Goal: Task Accomplishment & Management: Manage account settings

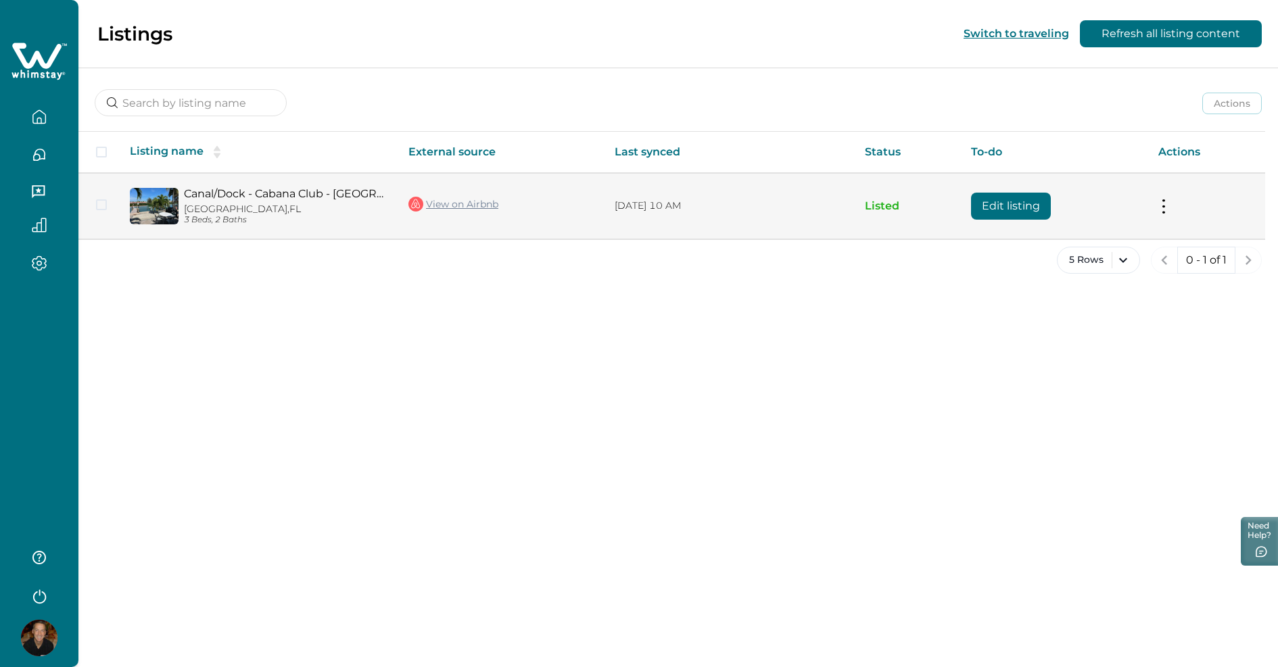
click at [999, 204] on button "Edit listing" at bounding box center [1011, 206] width 80 height 27
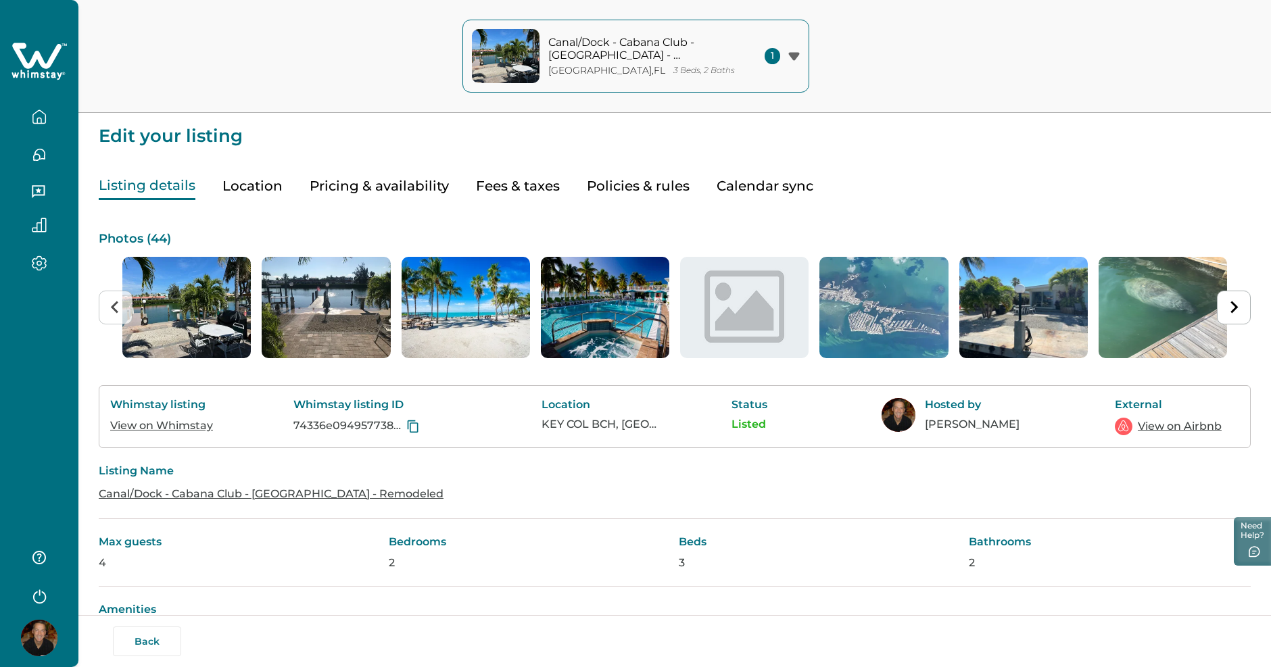
click at [42, 256] on icon "button" at bounding box center [39, 264] width 15 height 16
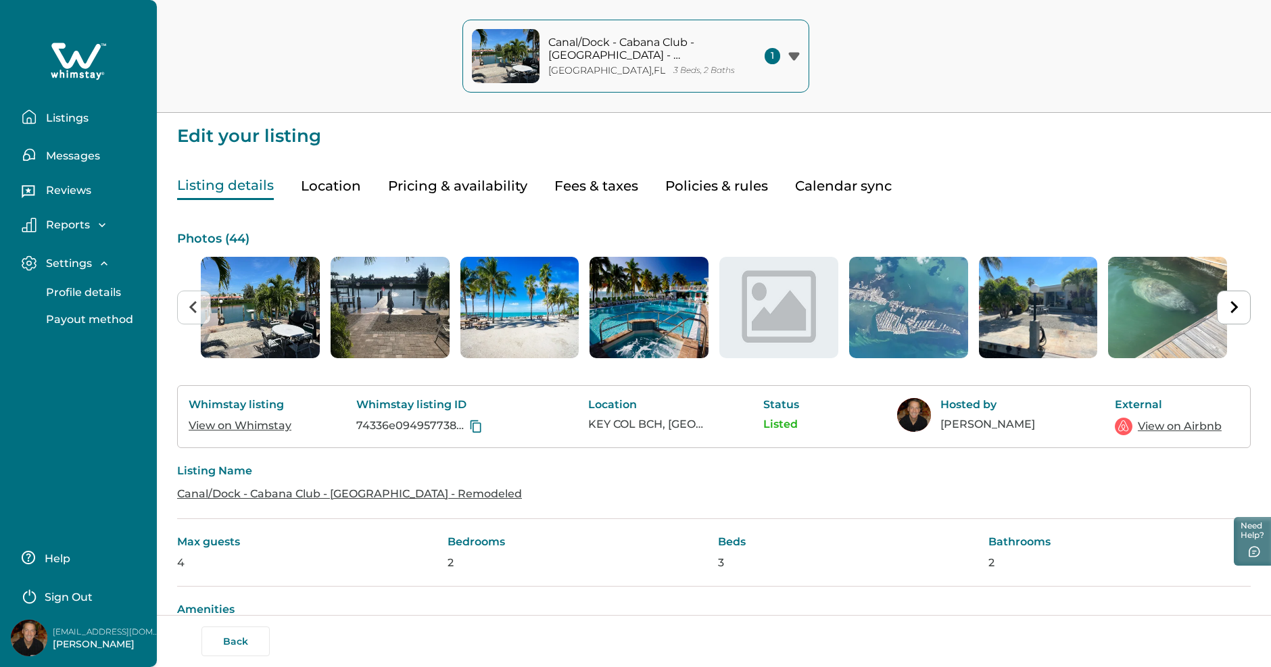
click at [62, 287] on p "Profile details" at bounding box center [81, 293] width 79 height 14
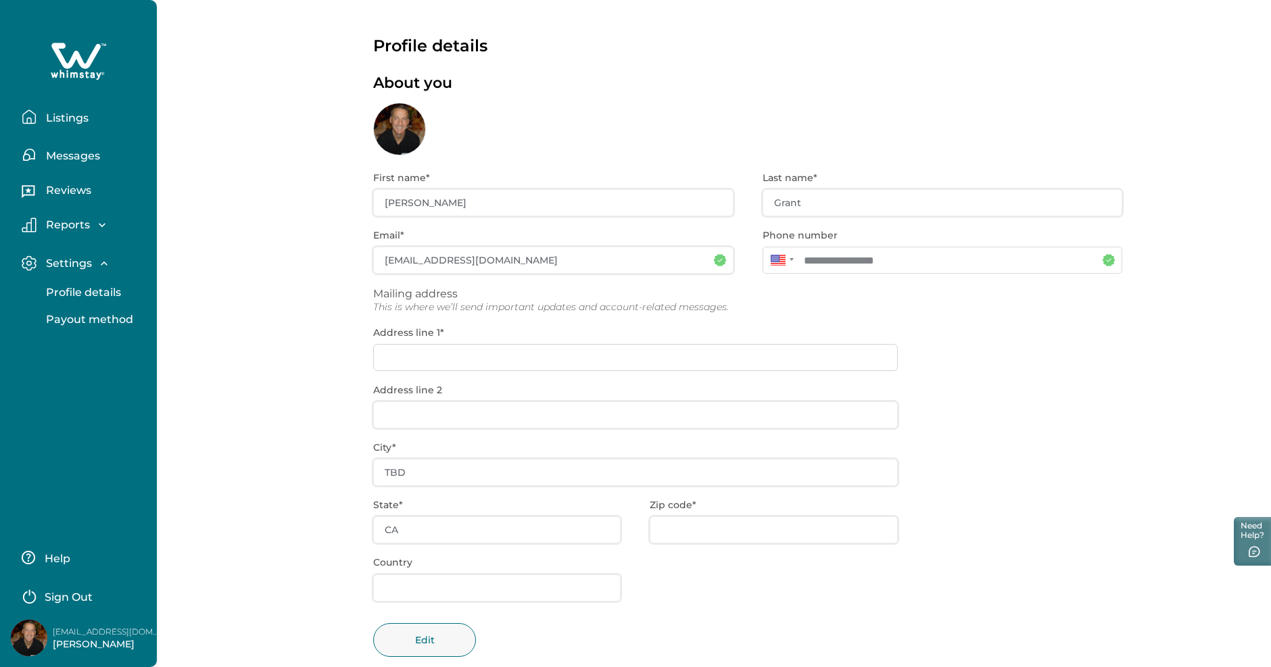
click at [429, 360] on div "**********" at bounding box center [747, 424] width 749 height 537
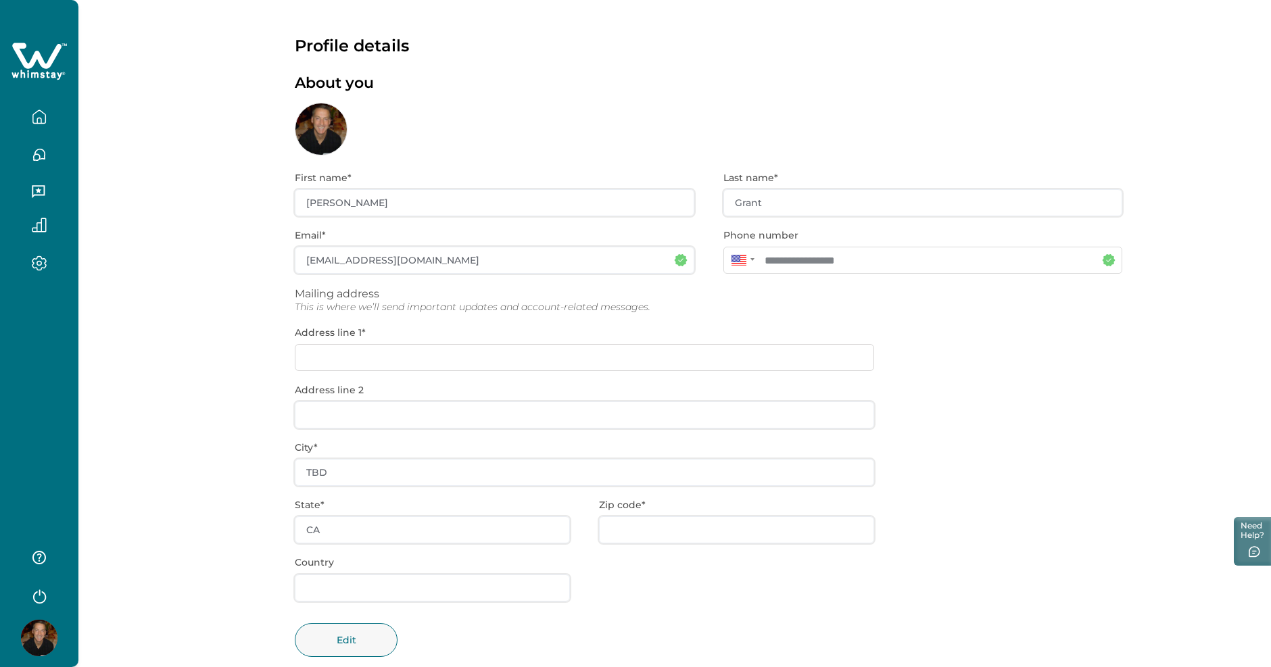
click at [429, 360] on div "**********" at bounding box center [709, 424] width 828 height 537
click at [392, 526] on div "**********" at bounding box center [709, 424] width 828 height 537
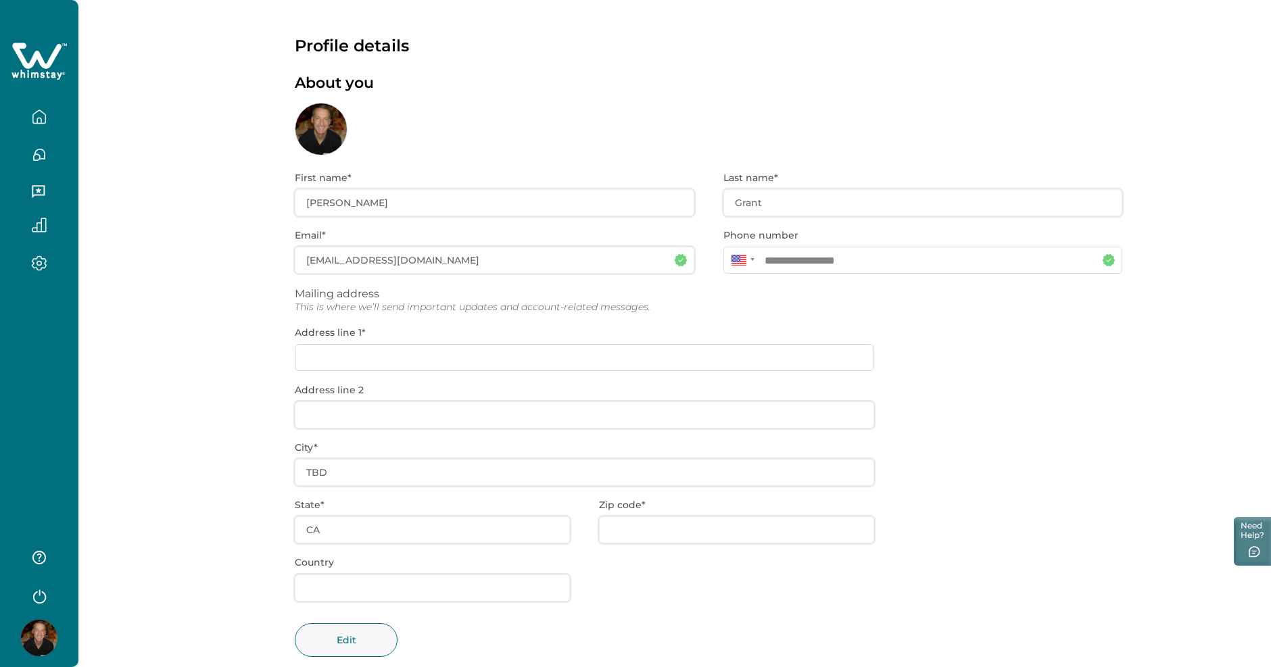
click at [337, 468] on div "**********" at bounding box center [709, 424] width 828 height 537
drag, startPoint x: 337, startPoint y: 468, endPoint x: 373, endPoint y: 469, distance: 35.9
click at [373, 469] on div "**********" at bounding box center [709, 424] width 828 height 537
click at [352, 638] on button "Edit" at bounding box center [346, 641] width 103 height 34
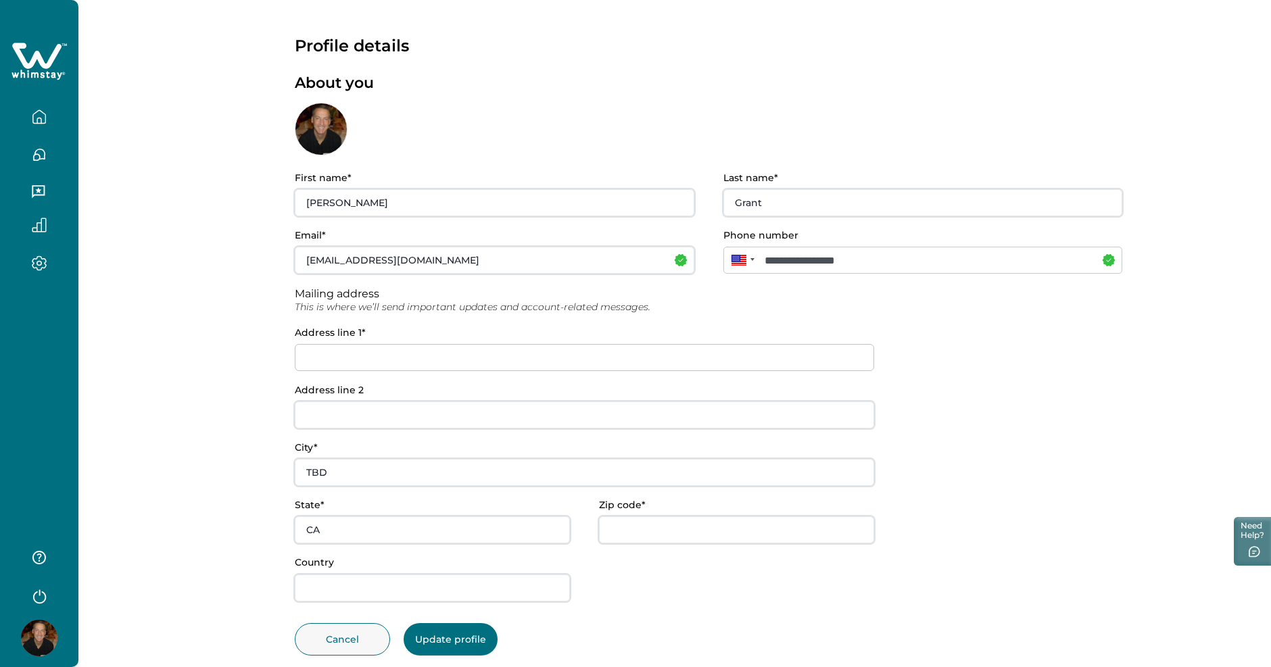
click at [373, 359] on input at bounding box center [585, 357] width 580 height 27
type input "[STREET_ADDRESS]"
type input "[GEOGRAPHIC_DATA]"
type input "MI"
type input "48111"
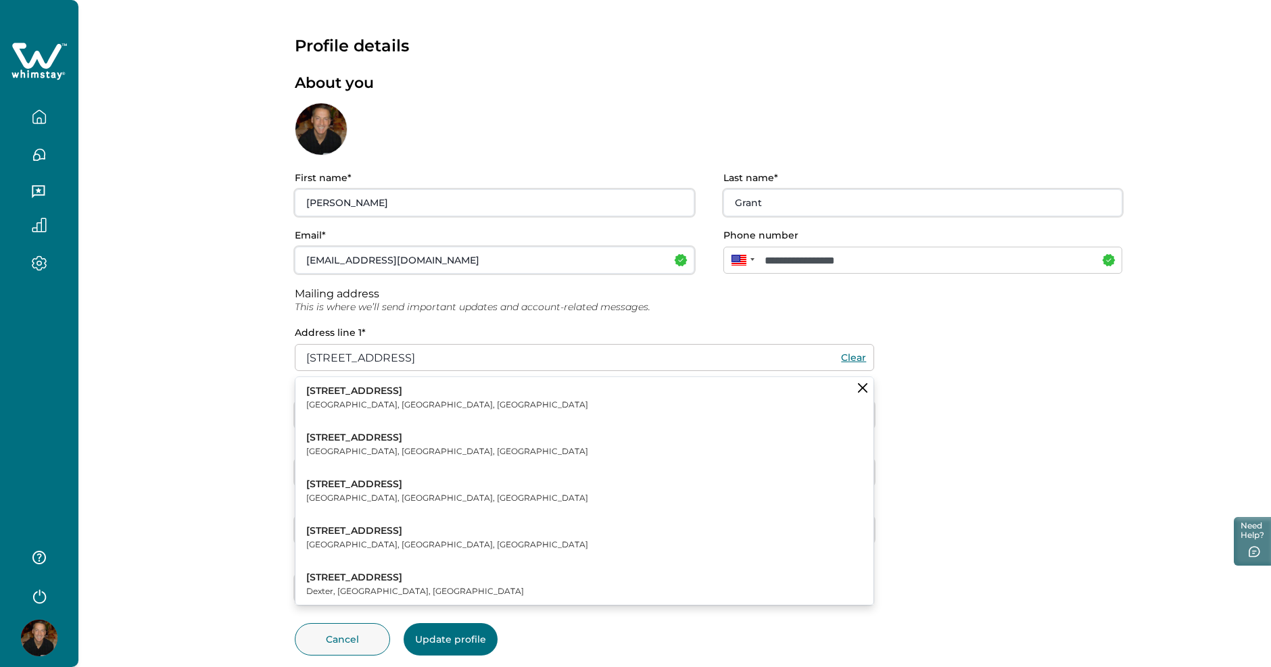
click at [480, 400] on button "[STREET_ADDRESS]" at bounding box center [585, 397] width 578 height 41
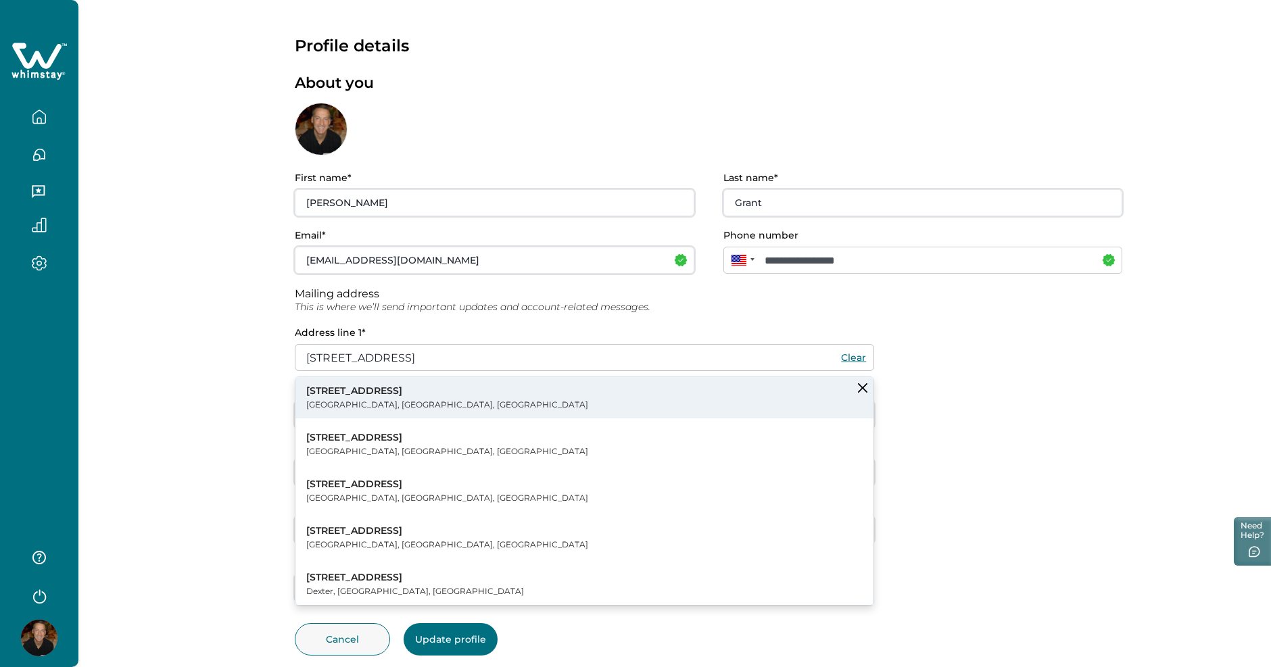
type input "45318 Harmony Ln"
type input "[GEOGRAPHIC_DATA]"
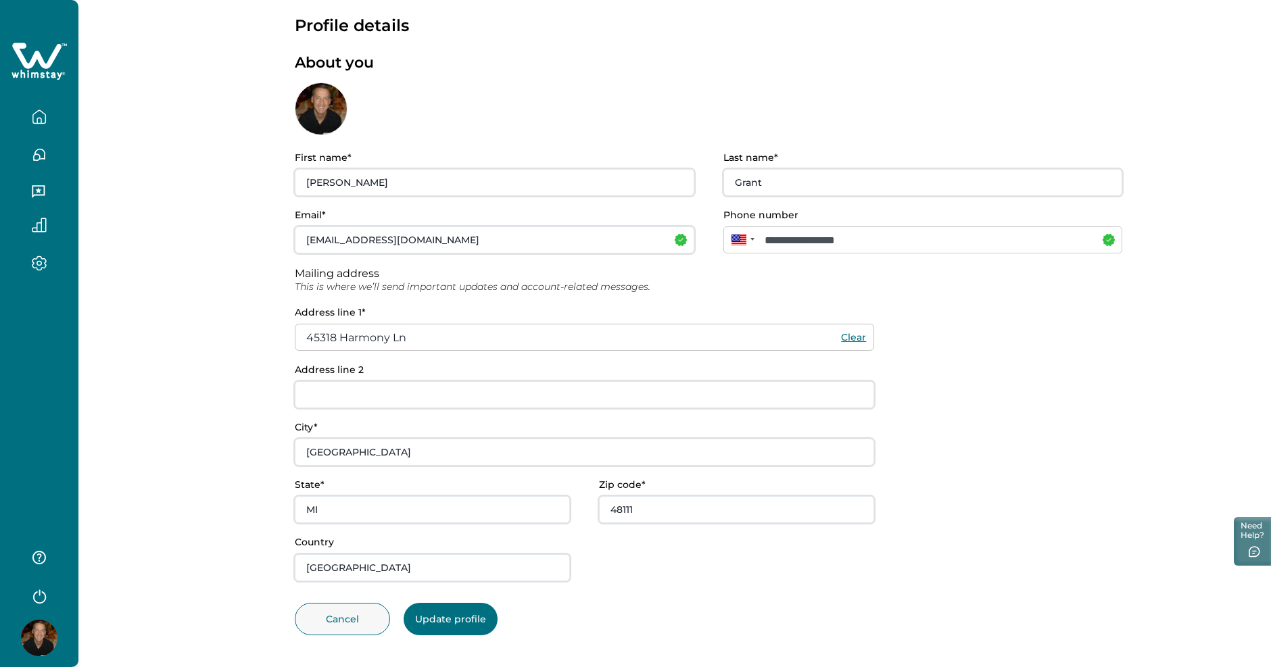
scroll to position [24, 0]
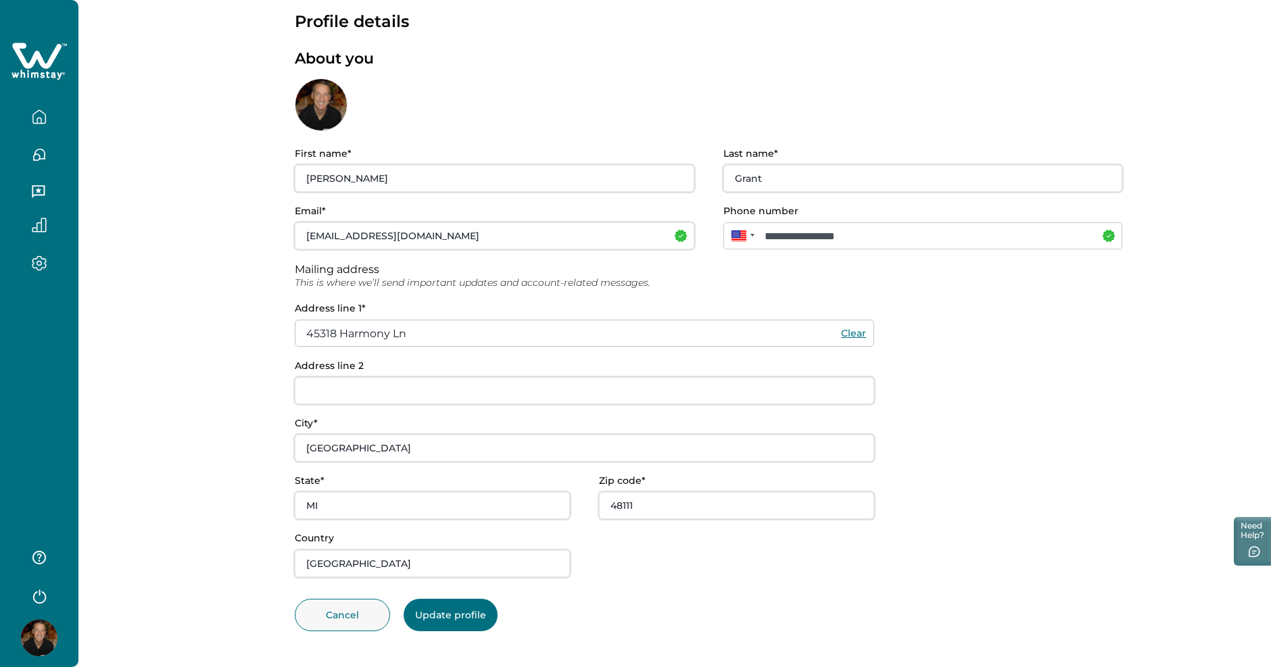
click at [465, 607] on button "Update profile" at bounding box center [451, 615] width 94 height 32
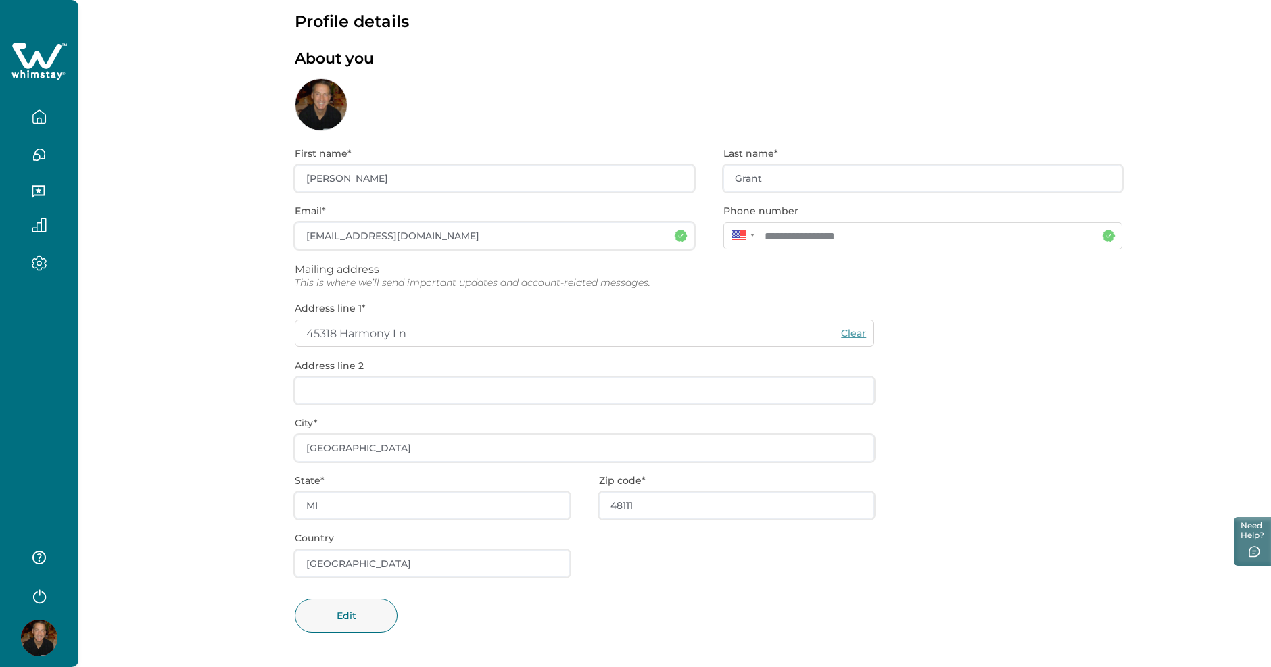
scroll to position [26, 0]
click at [37, 266] on icon "button" at bounding box center [39, 264] width 15 height 16
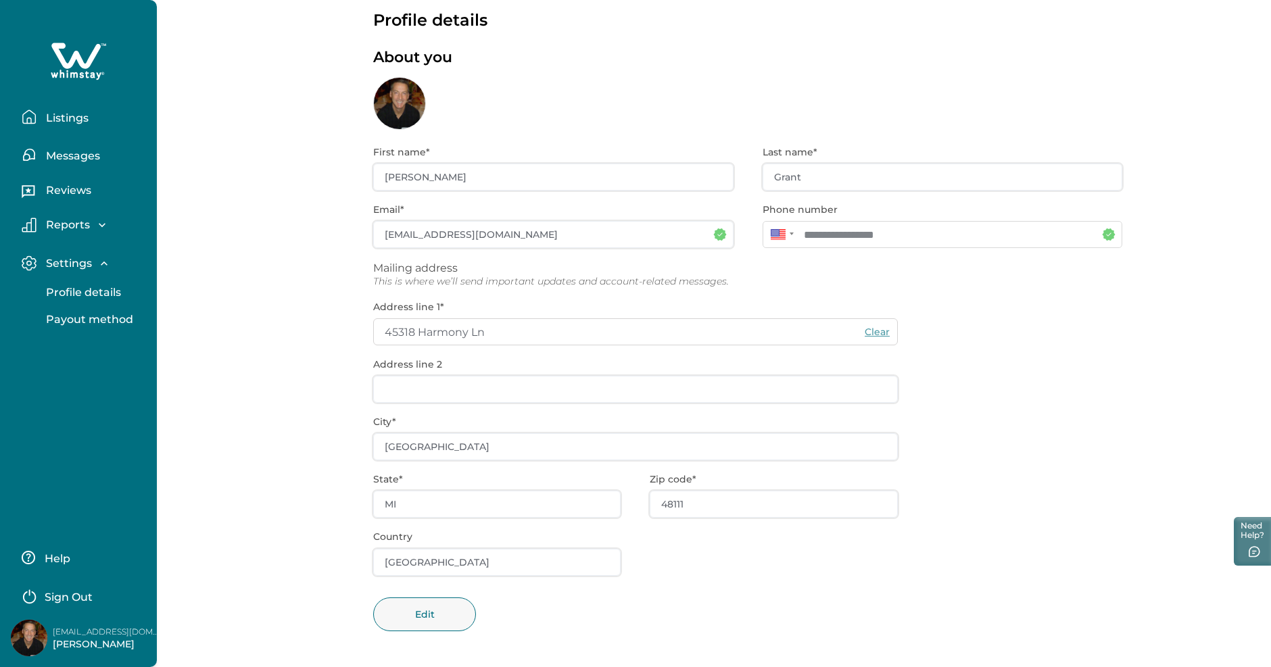
click at [60, 323] on p "Payout method" at bounding box center [87, 320] width 91 height 14
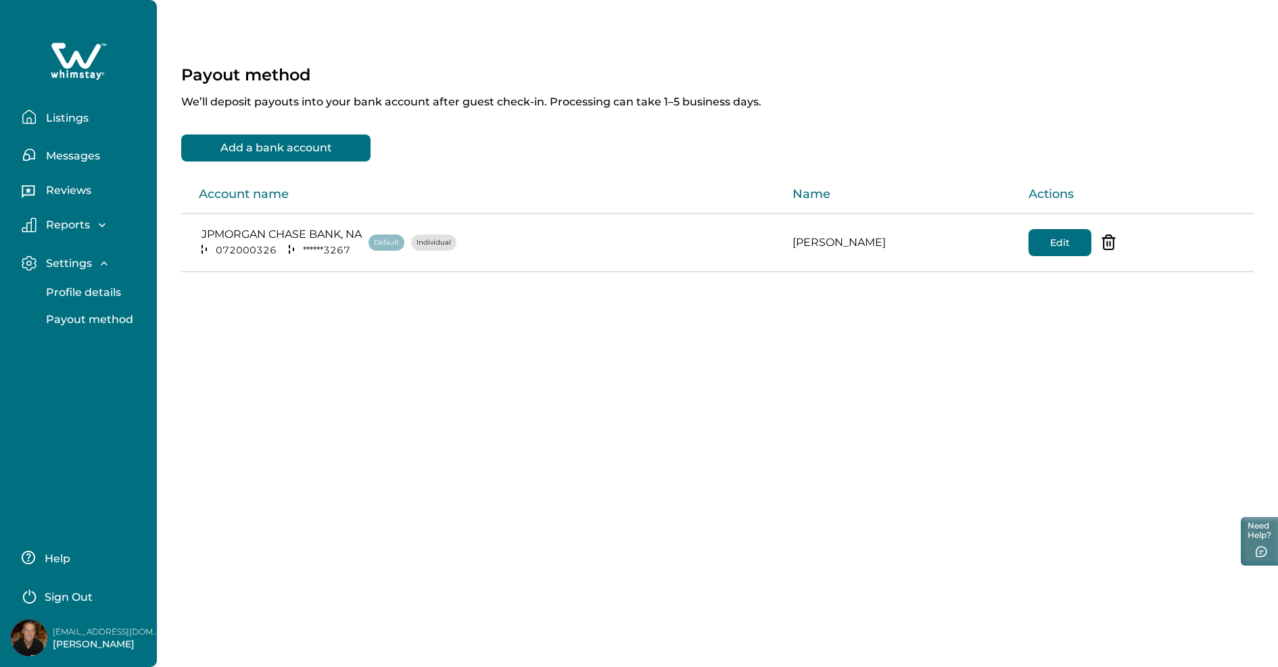
click at [78, 262] on p "Settings" at bounding box center [67, 264] width 50 height 14
click at [76, 118] on p "Listings" at bounding box center [65, 119] width 47 height 14
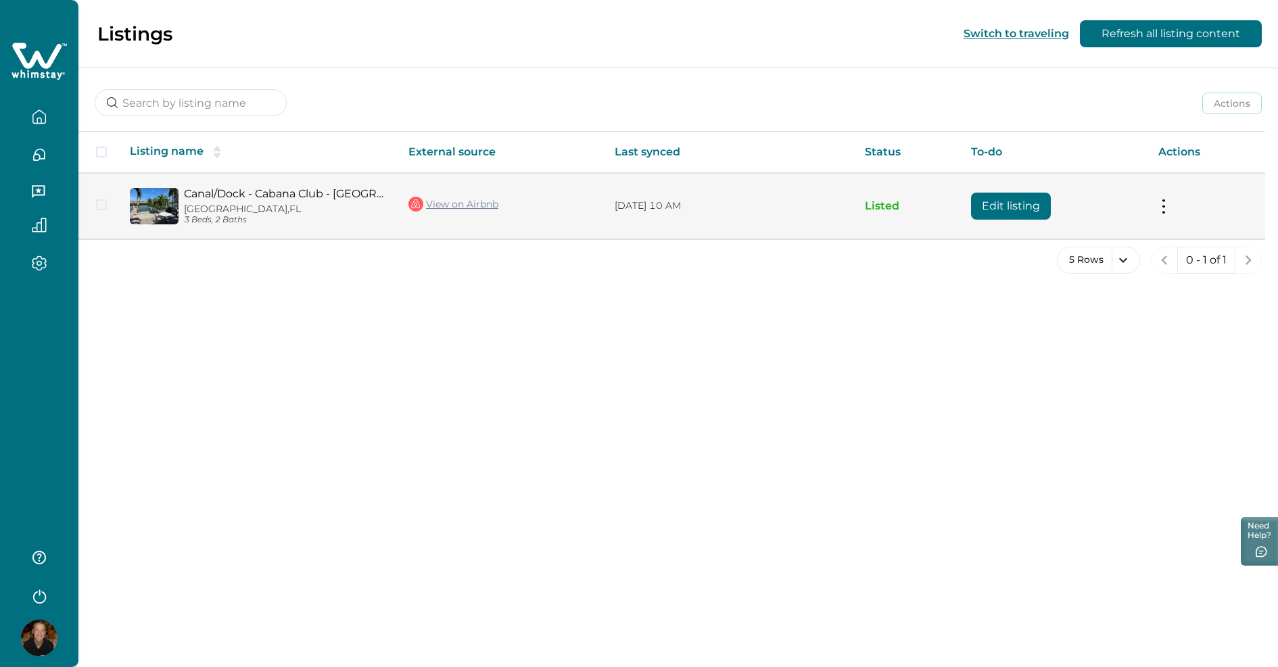
click at [1187, 211] on td "Actions View listing on Whimstay Unlist listing View listing details" at bounding box center [1207, 206] width 118 height 66
click at [1162, 206] on button at bounding box center [1163, 206] width 11 height 14
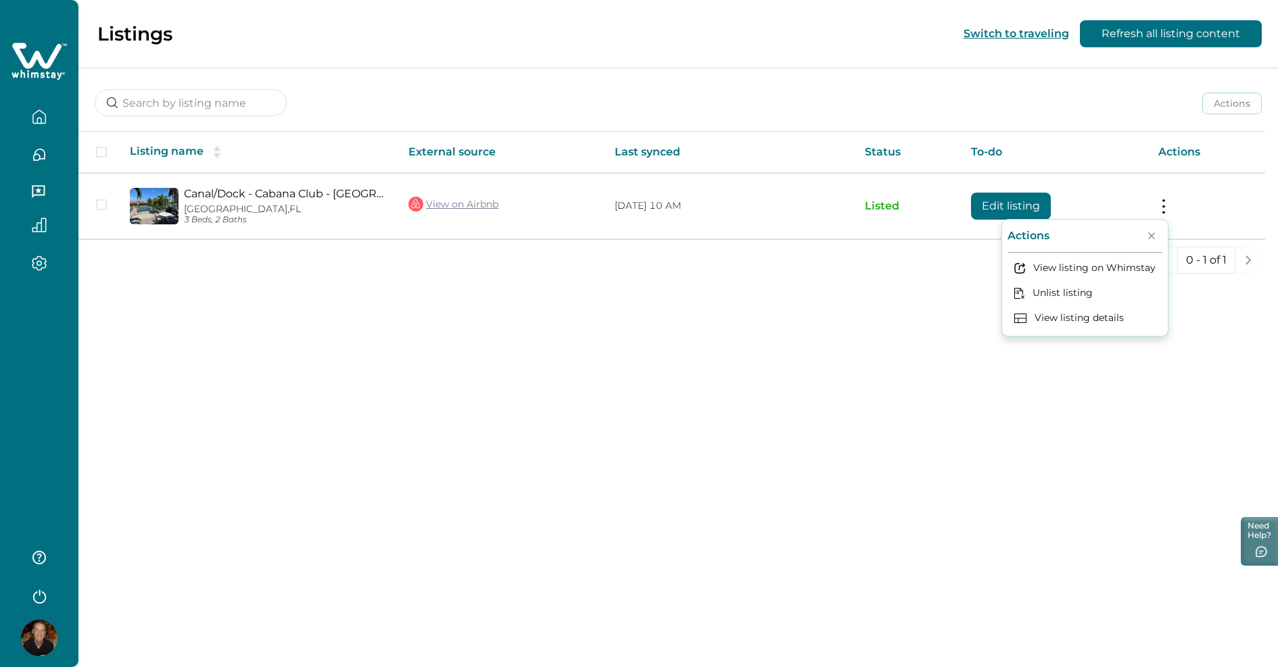
click at [473, 596] on div "Listings Switch to traveling Refresh all listing content Actions Actions Publis…" at bounding box center [678, 333] width 1200 height 667
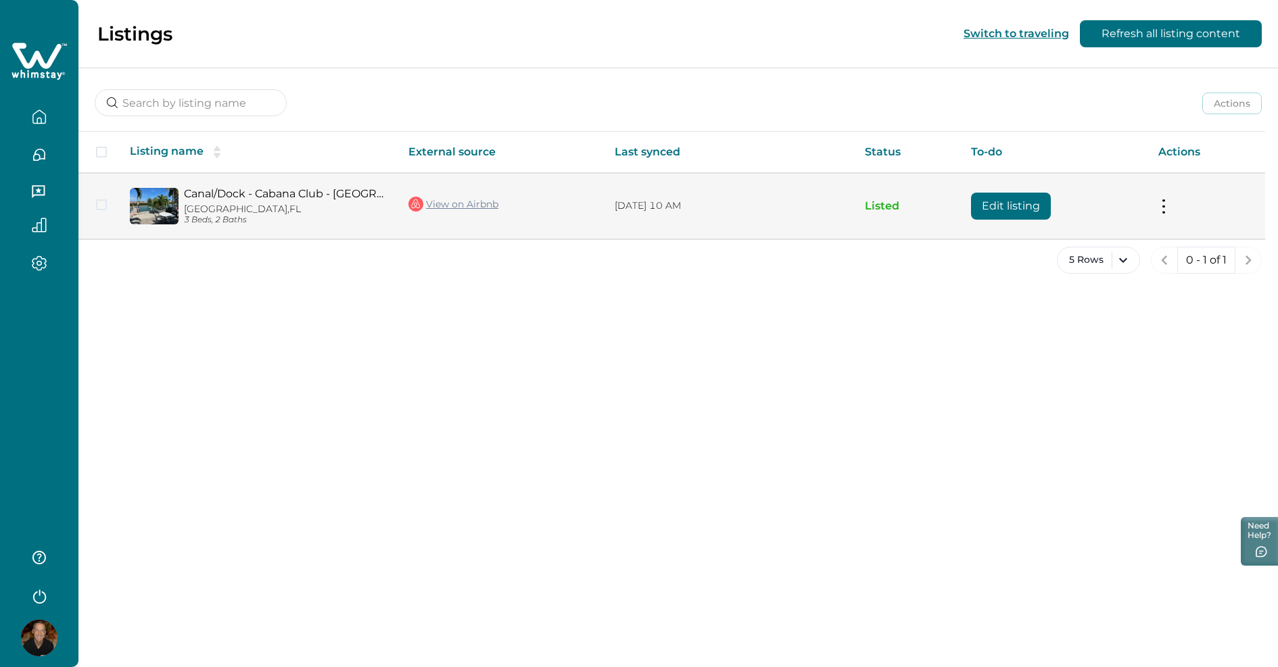
click at [105, 204] on span at bounding box center [101, 204] width 11 height 11
click at [197, 208] on p "[GEOGRAPHIC_DATA], [GEOGRAPHIC_DATA]" at bounding box center [285, 209] width 203 height 11
click at [1010, 202] on button "Edit listing" at bounding box center [1011, 206] width 80 height 27
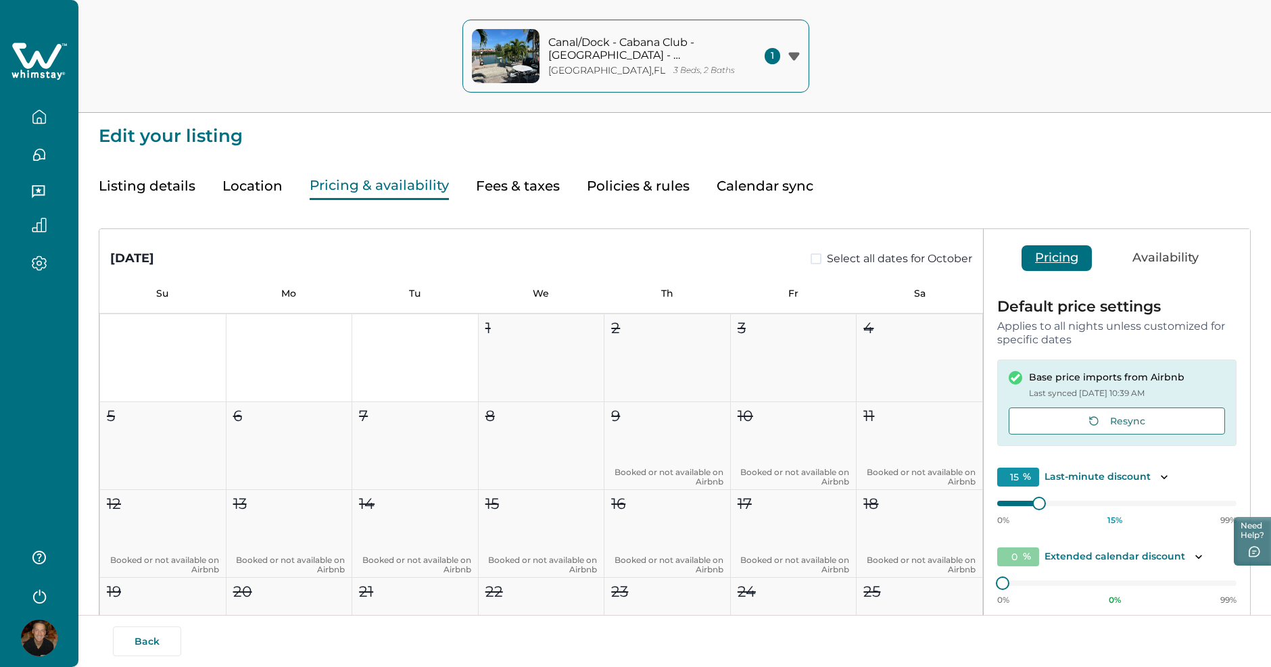
click at [360, 183] on button "Pricing & availability" at bounding box center [379, 186] width 139 height 28
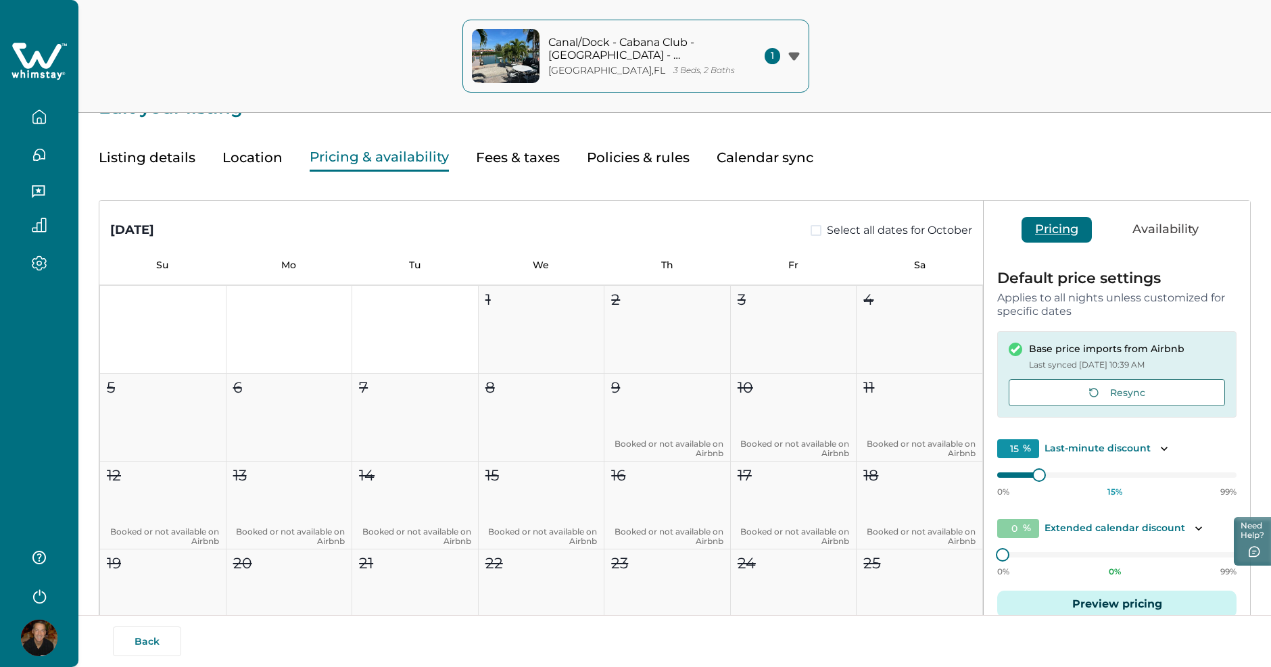
scroll to position [27, 0]
click at [783, 160] on div "Listing details Location Pricing & availability Fees & taxes Policies & rules C…" at bounding box center [675, 145] width 1152 height 55
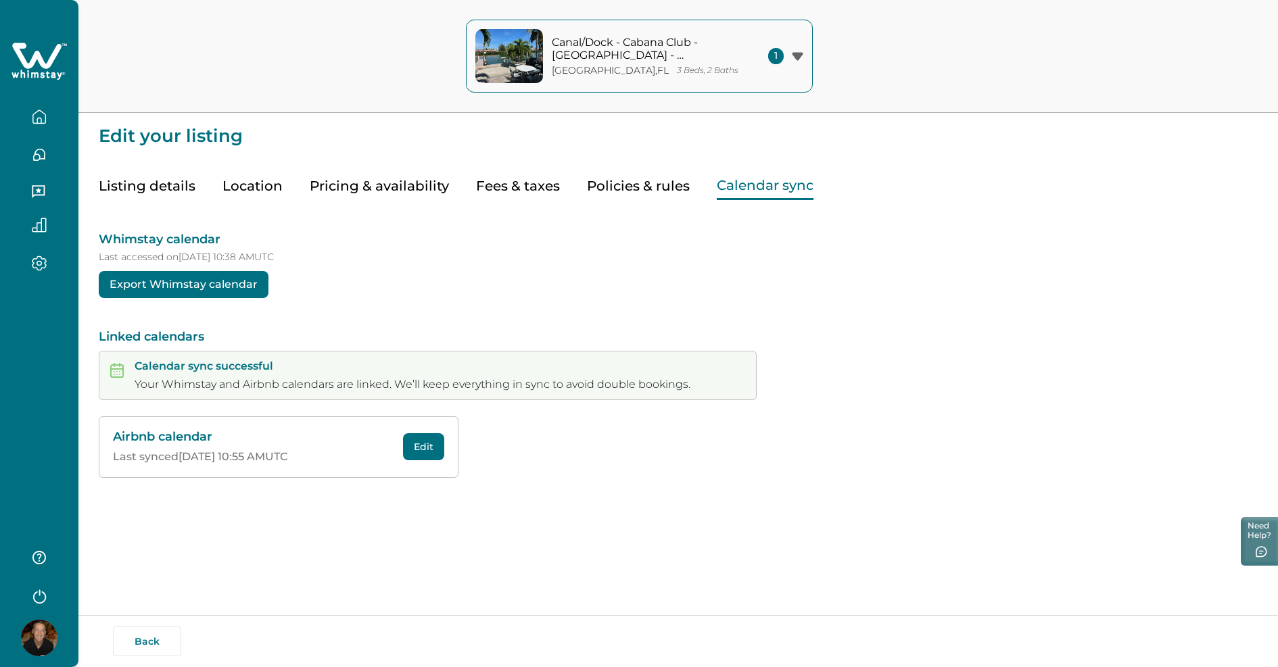
click at [515, 184] on button "Fees & taxes" at bounding box center [518, 186] width 84 height 28
type input "0"
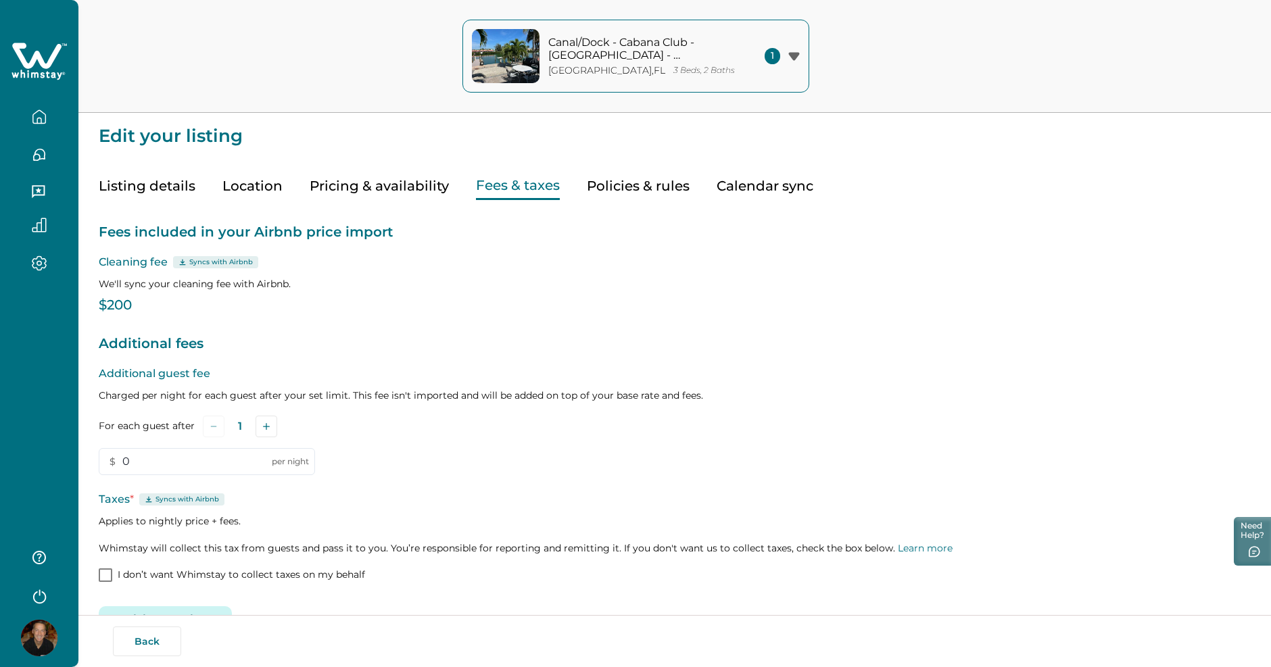
click at [661, 186] on button "Policies & rules" at bounding box center [638, 186] width 103 height 28
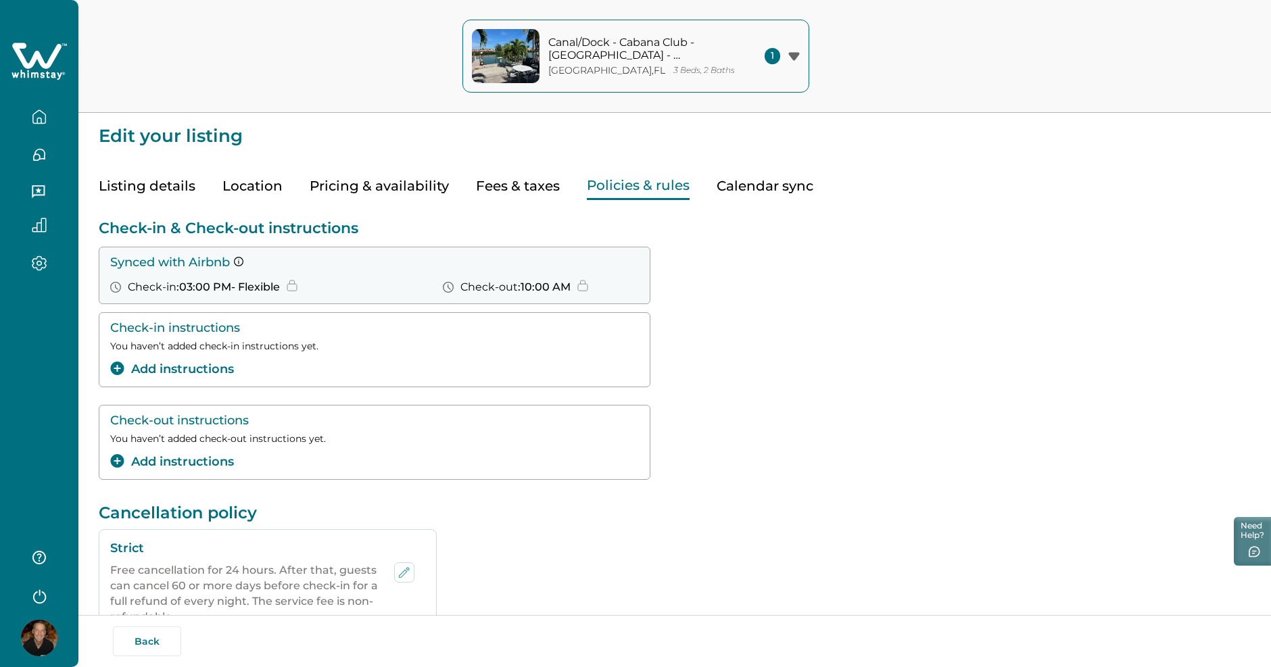
click at [532, 185] on button "Fees & taxes" at bounding box center [518, 186] width 84 height 28
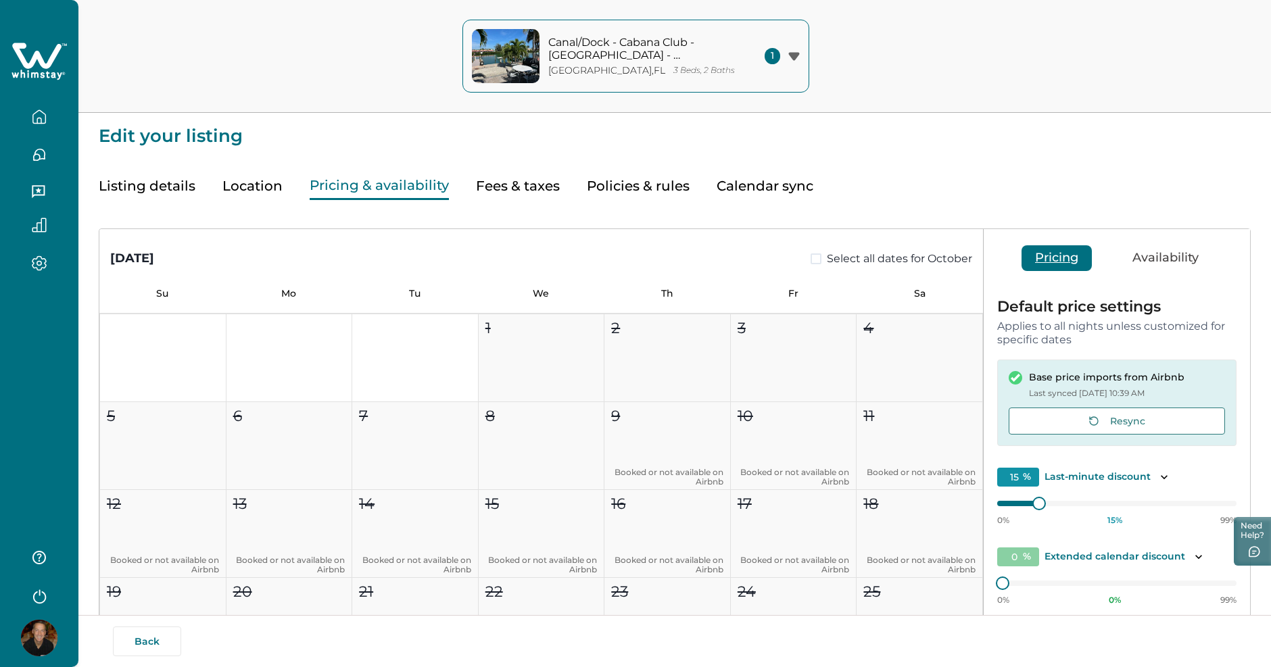
click at [420, 184] on button "Pricing & availability" at bounding box center [379, 186] width 139 height 28
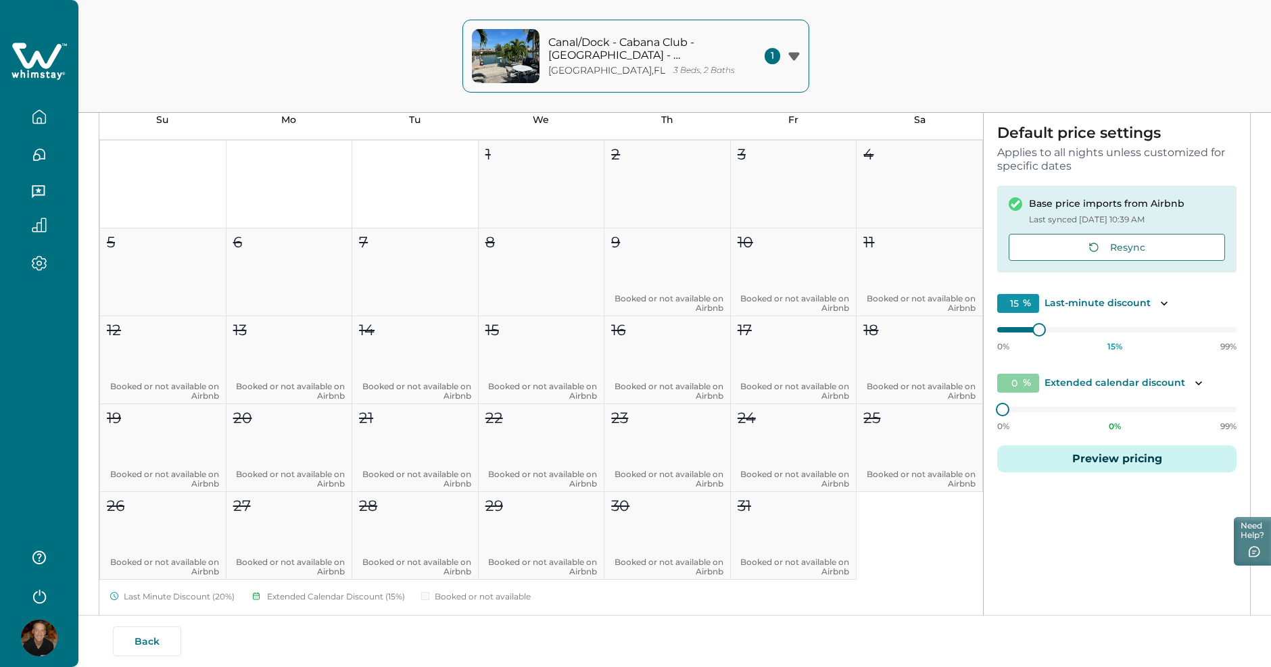
scroll to position [176, 0]
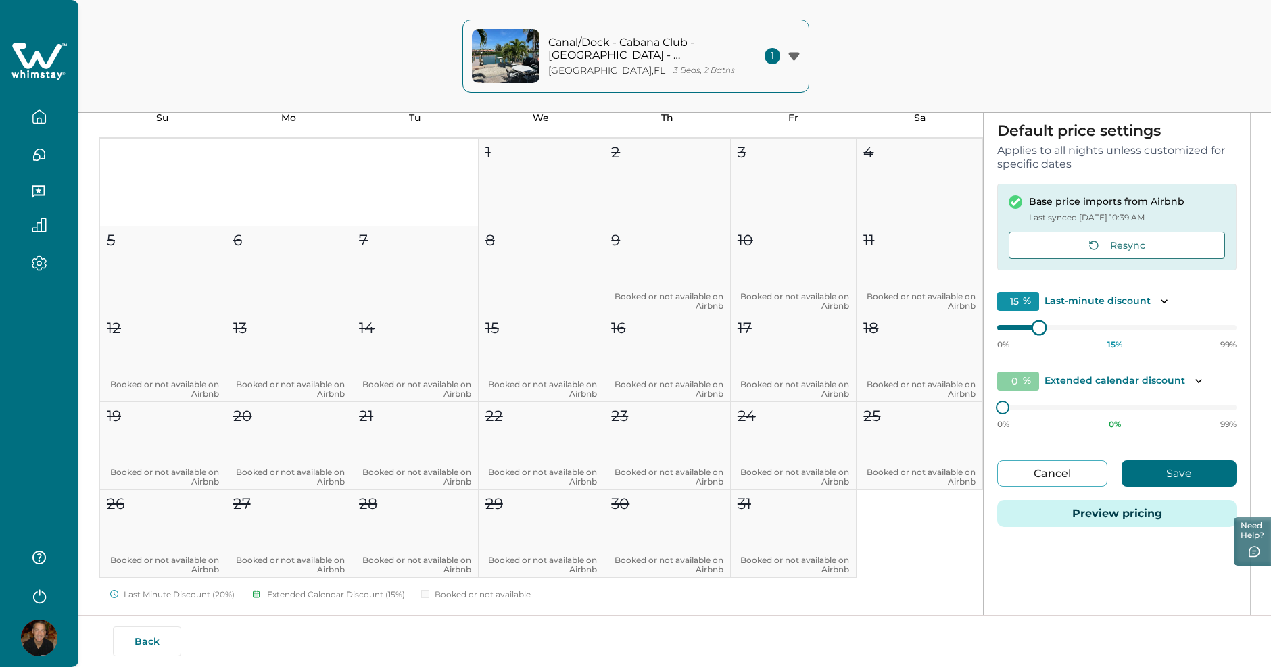
click at [1000, 328] on div at bounding box center [1116, 328] width 239 height 0
click at [1000, 329] on div at bounding box center [1015, 327] width 37 height 5
click at [1162, 301] on icon "Toggle description" at bounding box center [1165, 302] width 14 height 14
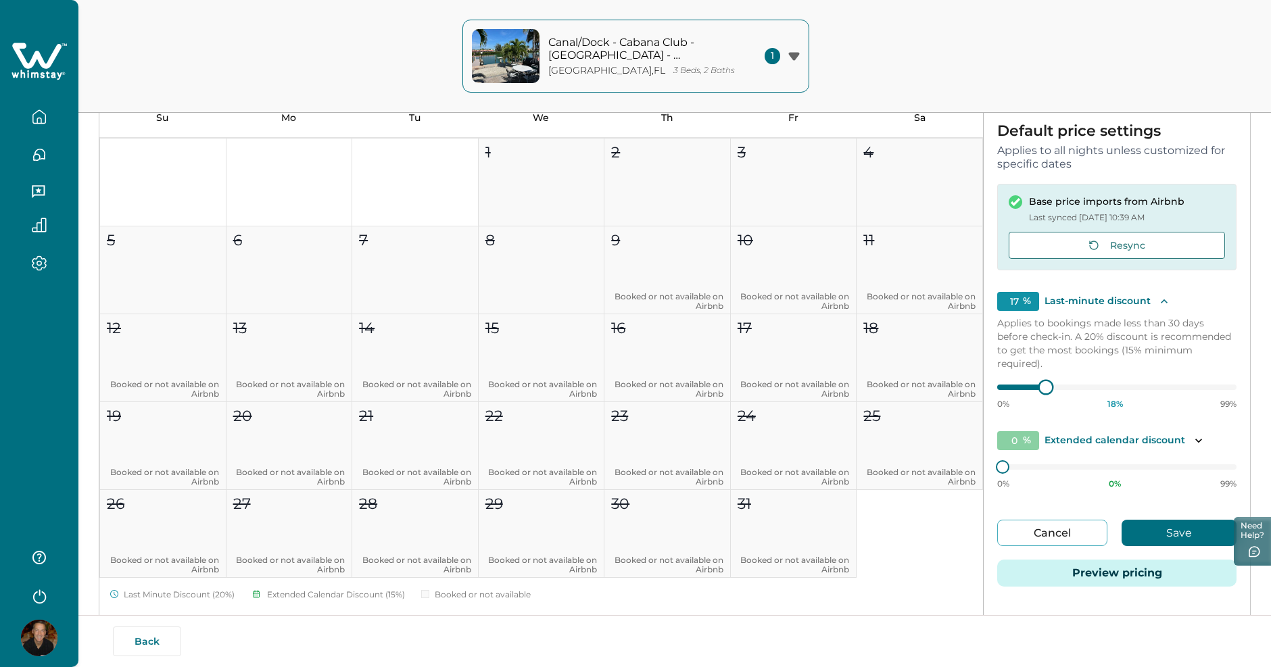
type input "15"
click at [1002, 387] on div at bounding box center [1116, 387] width 239 height 0
click at [1240, 270] on div "Default price settings Applies to all nights unless customized for specific dat…" at bounding box center [1117, 363] width 266 height 507
click at [1161, 300] on icon "Toggle description" at bounding box center [1165, 302] width 14 height 14
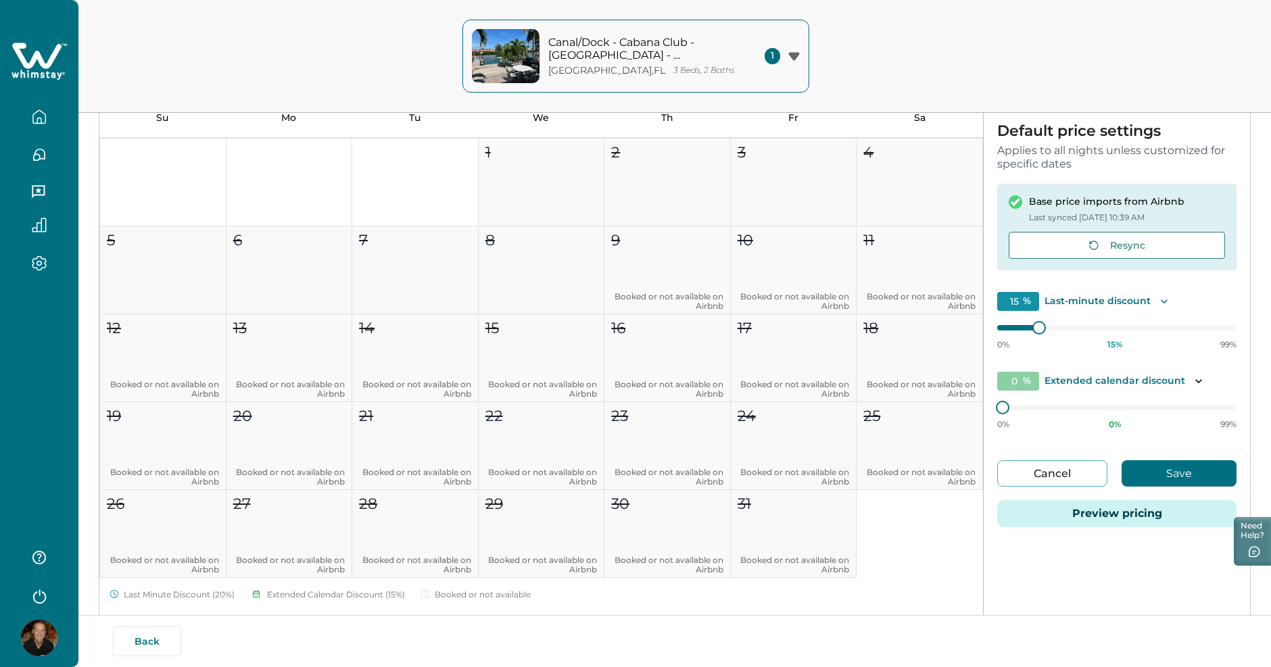
click at [1025, 473] on button "Cancel" at bounding box center [1052, 474] width 110 height 26
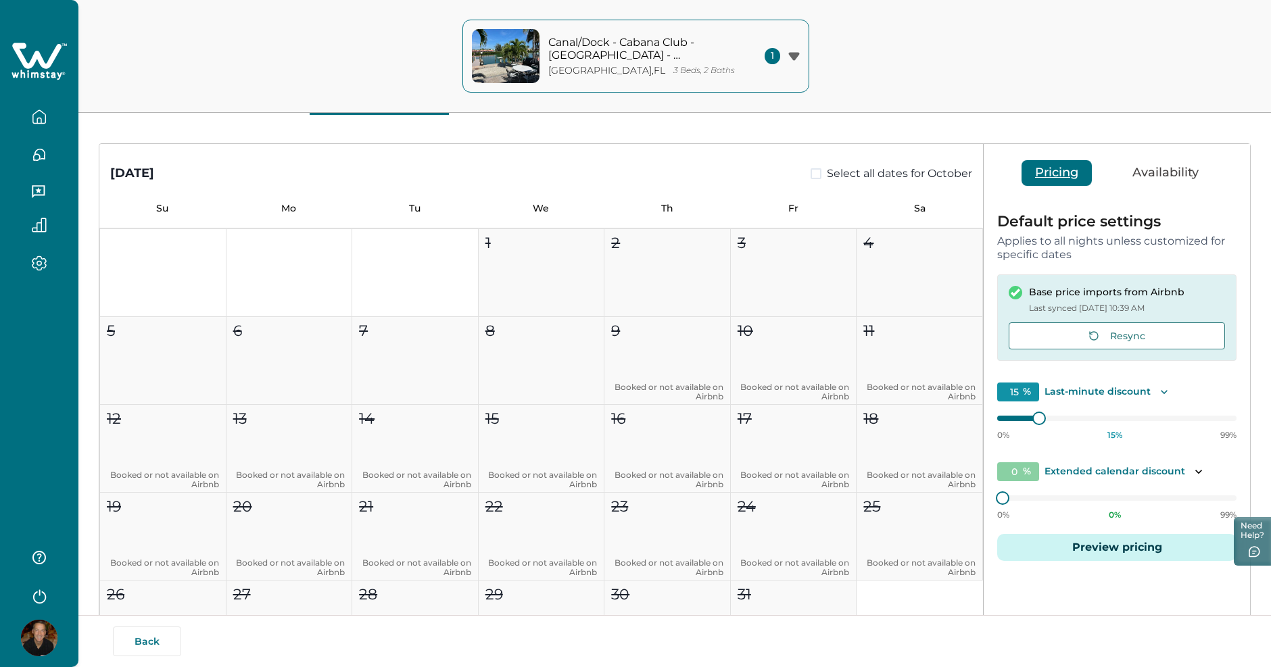
scroll to position [84, 0]
click at [1164, 171] on button "Availability" at bounding box center [1165, 175] width 93 height 26
click at [1068, 174] on button "Pricing" at bounding box center [1057, 175] width 70 height 26
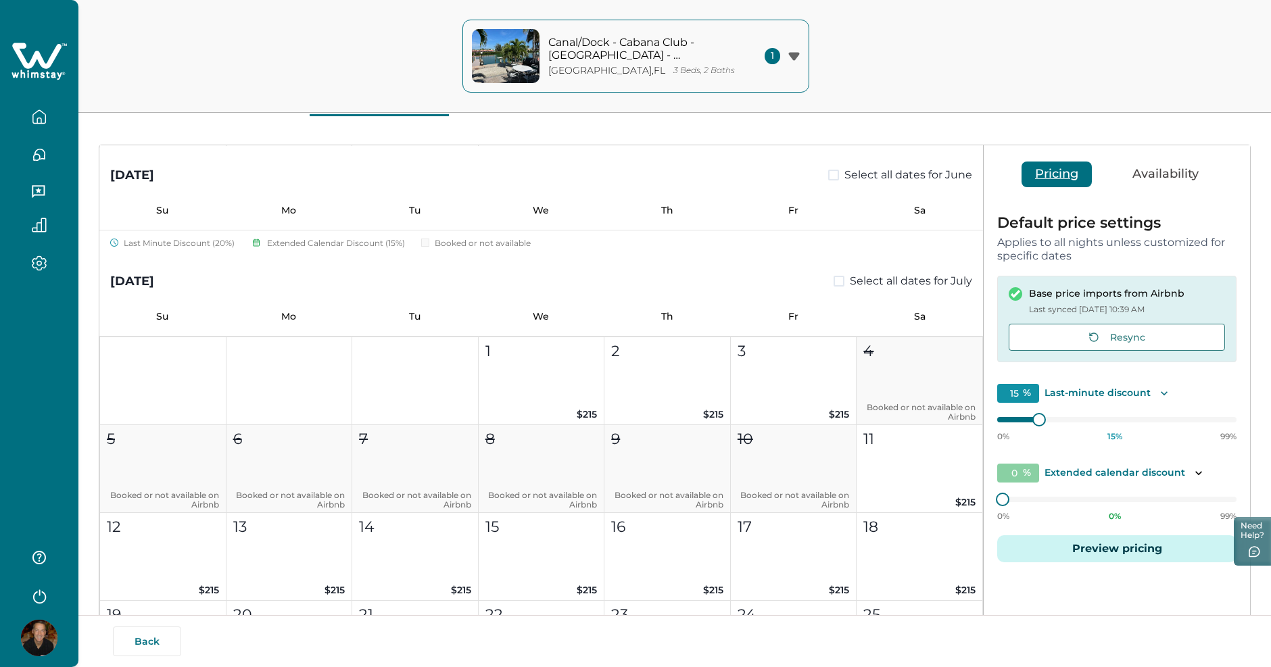
scroll to position [4966, 0]
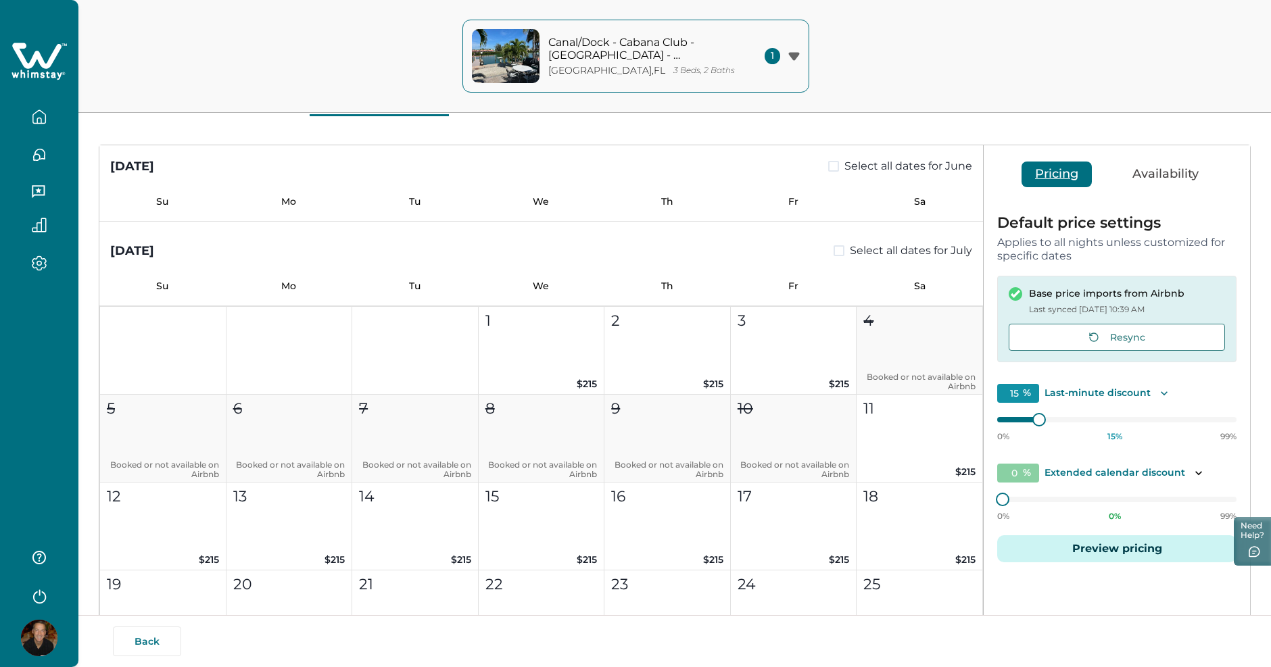
click at [799, 57] on icon "button" at bounding box center [794, 56] width 11 height 9
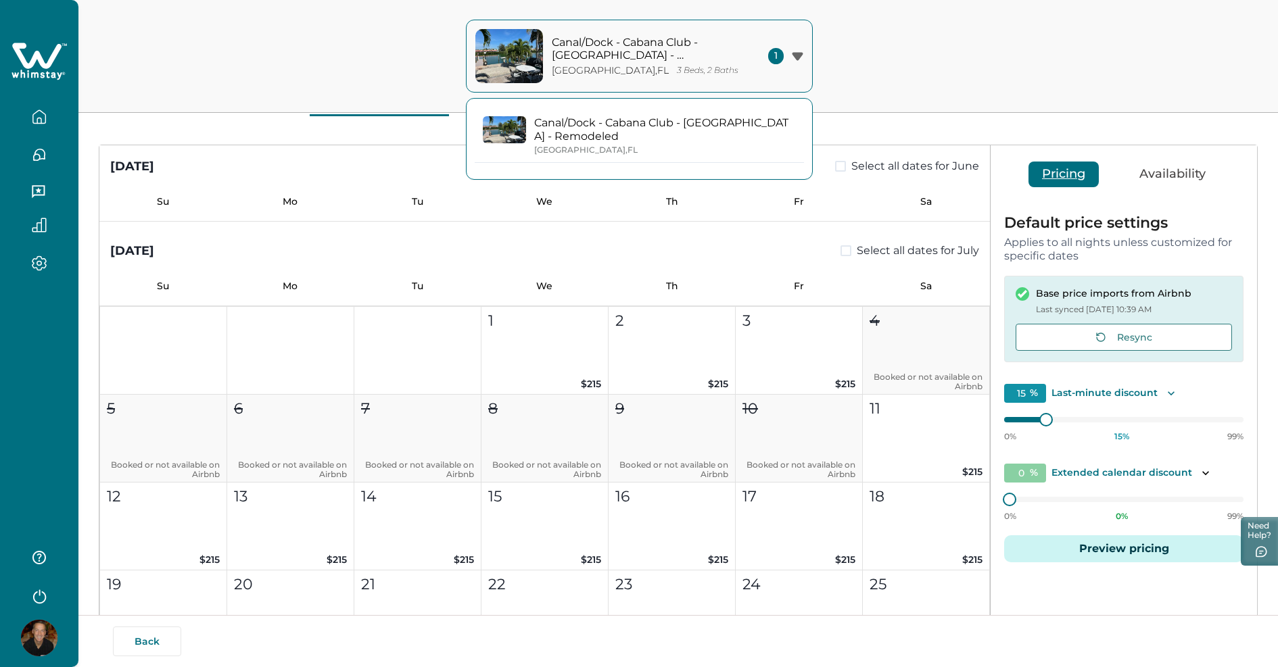
click at [653, 115] on button "Canal/Dock - Cabana Club - [GEOGRAPHIC_DATA] - [GEOGRAPHIC_DATA] , [GEOGRAPHIC_…" at bounding box center [639, 136] width 329 height 53
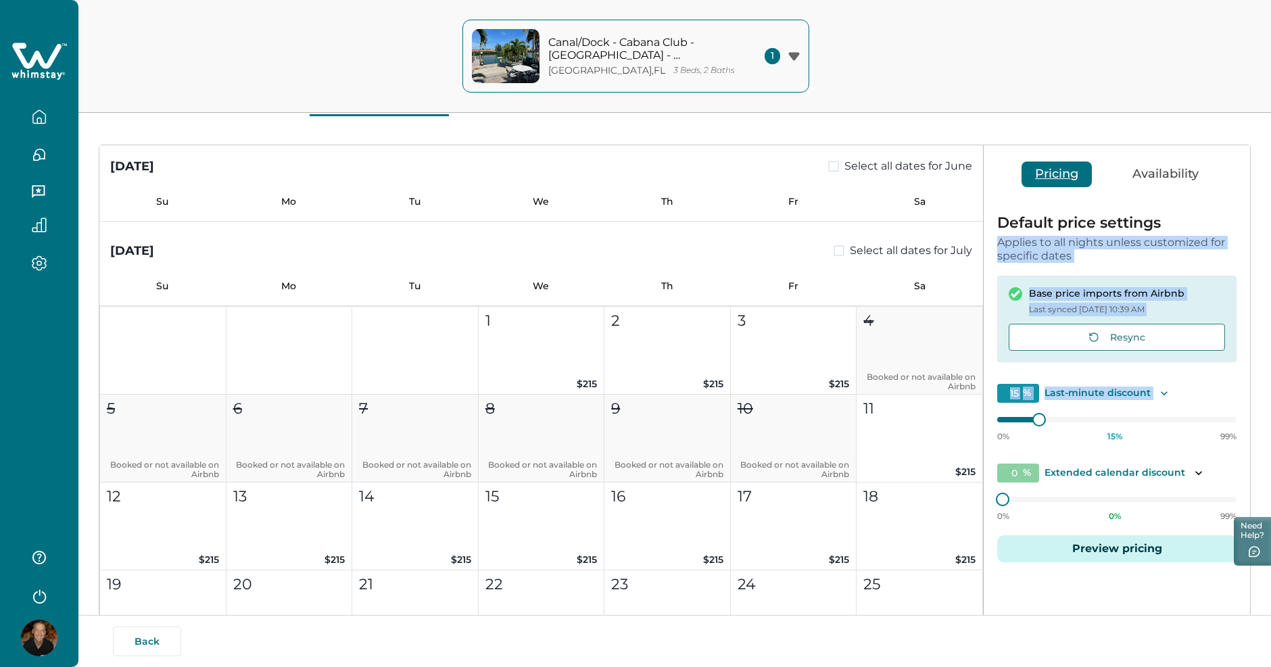
drag, startPoint x: 1271, startPoint y: 373, endPoint x: 1288, endPoint y: 218, distance: 155.8
click at [1271, 218] on html "Skip to Content Canal/Dock - Cabana Club - [GEOGRAPHIC_DATA] - Remodeled [GEOGR…" at bounding box center [635, 249] width 1271 height 667
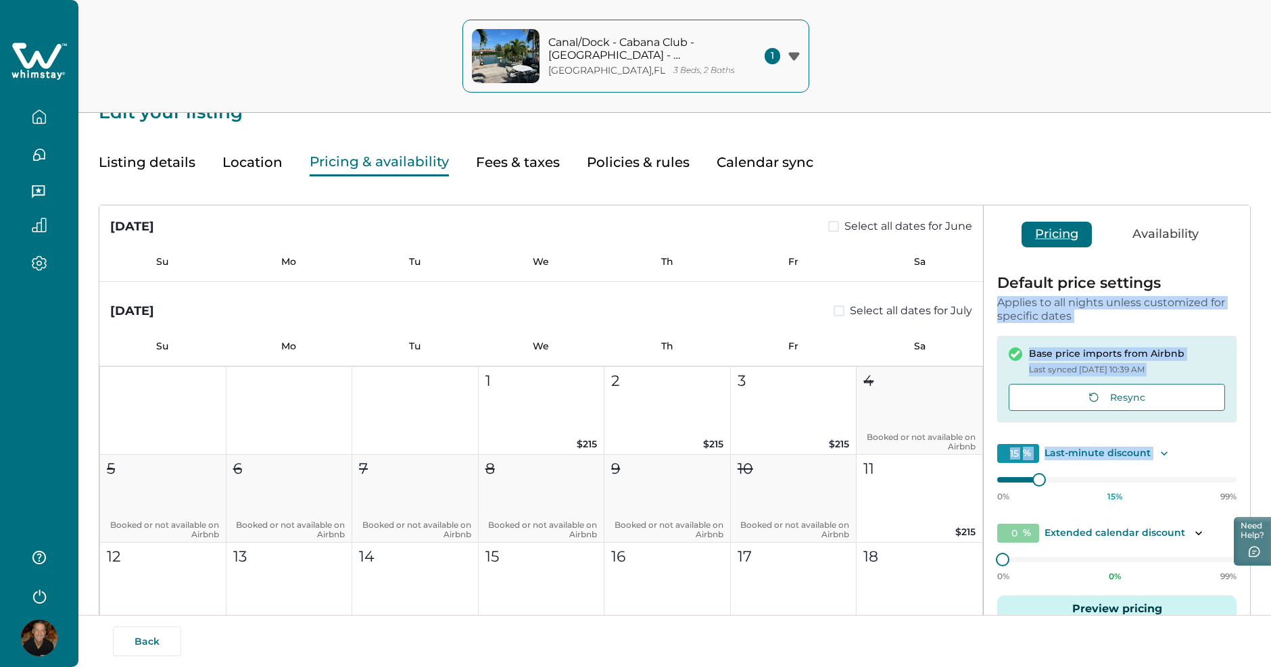
scroll to position [0, 0]
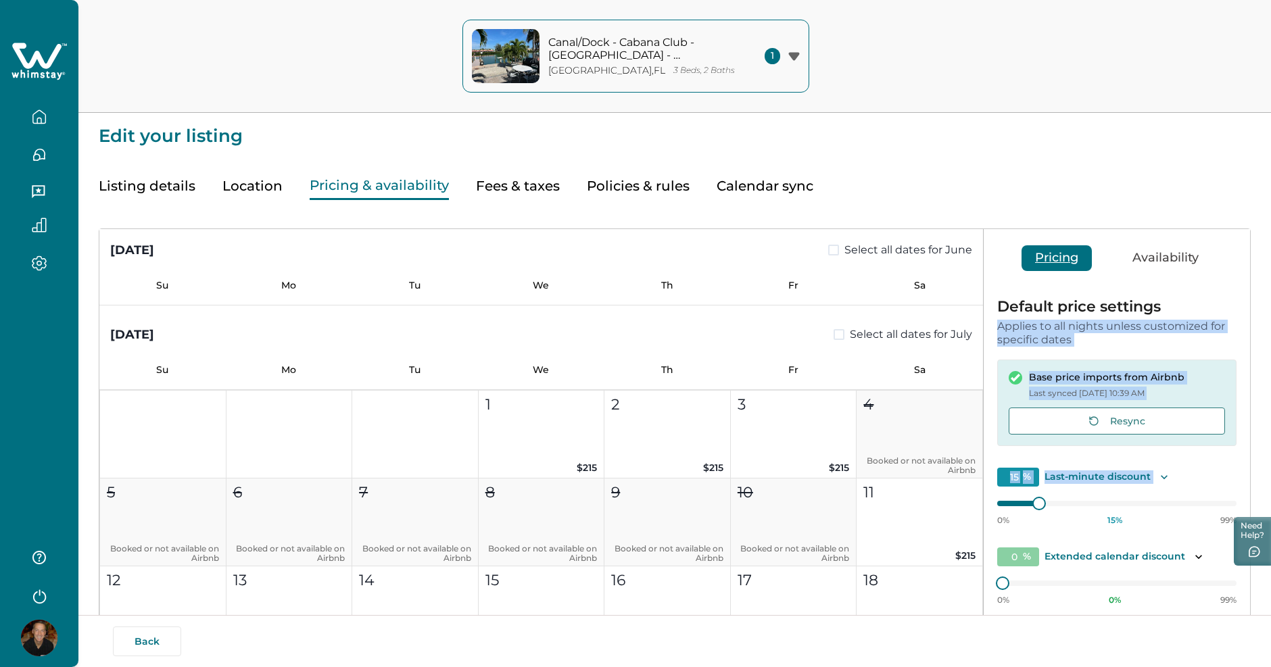
click at [253, 187] on button "Location" at bounding box center [252, 186] width 60 height 28
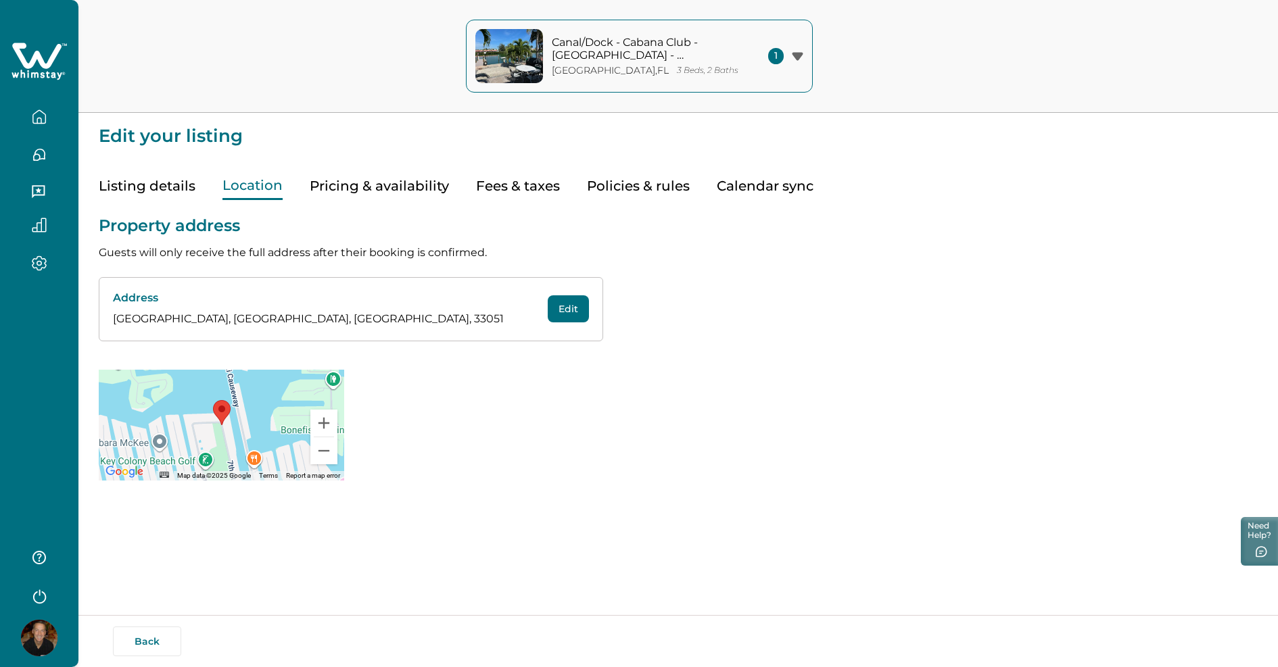
click at [147, 188] on button "Listing details" at bounding box center [147, 186] width 97 height 28
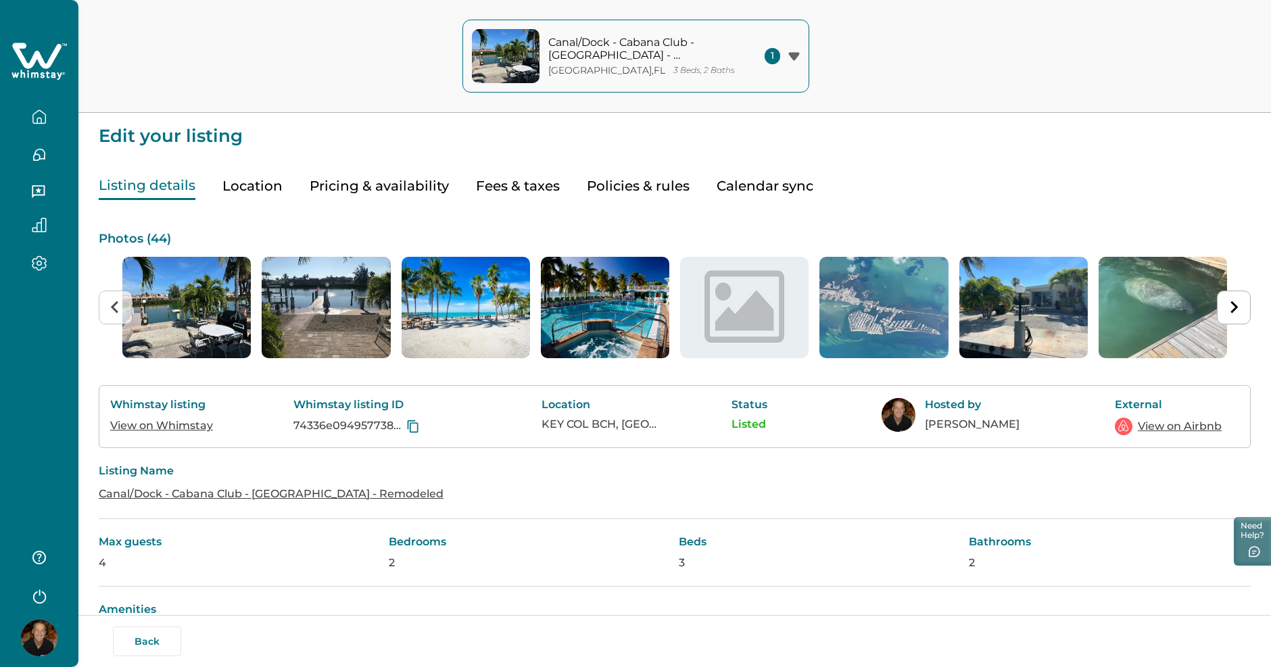
click at [186, 425] on link "View on Whimstay" at bounding box center [161, 425] width 103 height 13
